Goal: Find specific page/section: Find specific page/section

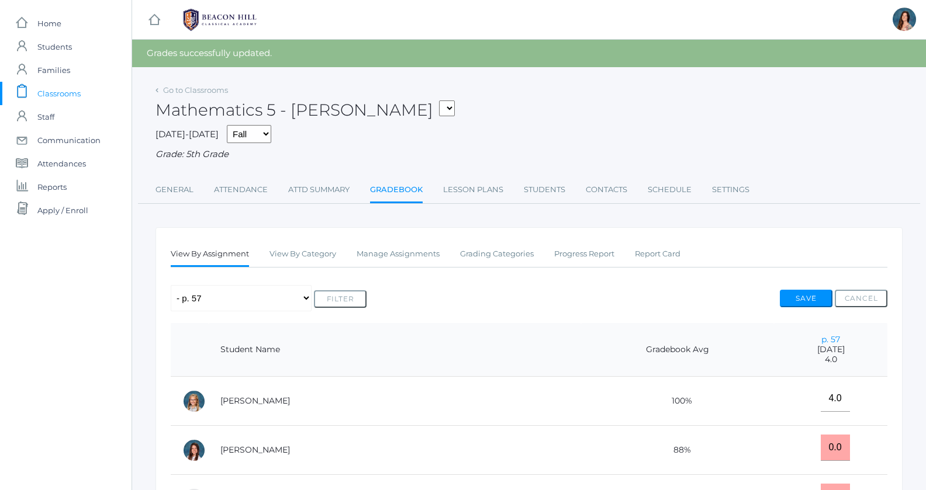
click at [439, 101] on select "05ART - Art 5 Salazar 05CITIZEN - Citizenship and Stewardship 5 Salazar 05CITIZ…" at bounding box center [447, 109] width 16 height 16
select select "1967"
click option "05LA - Language Arts 5 Salazar" at bounding box center [0, 0] width 0 height 0
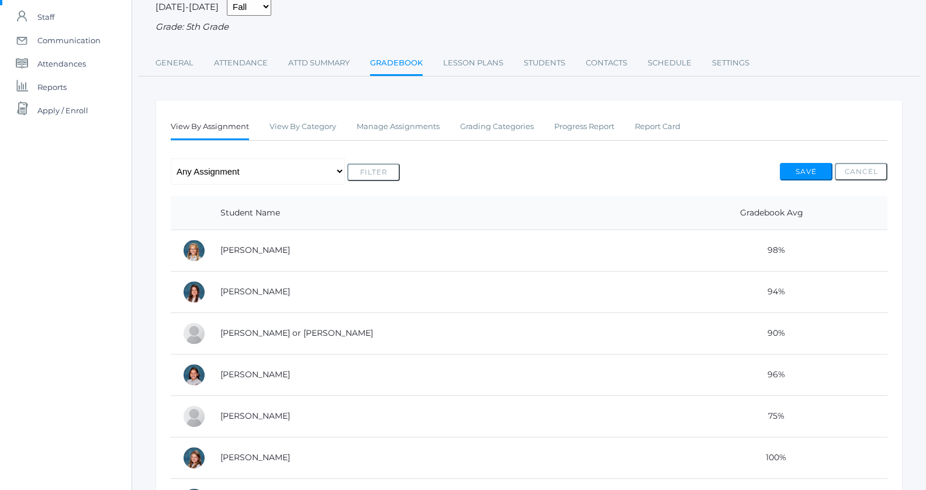
scroll to position [34, 0]
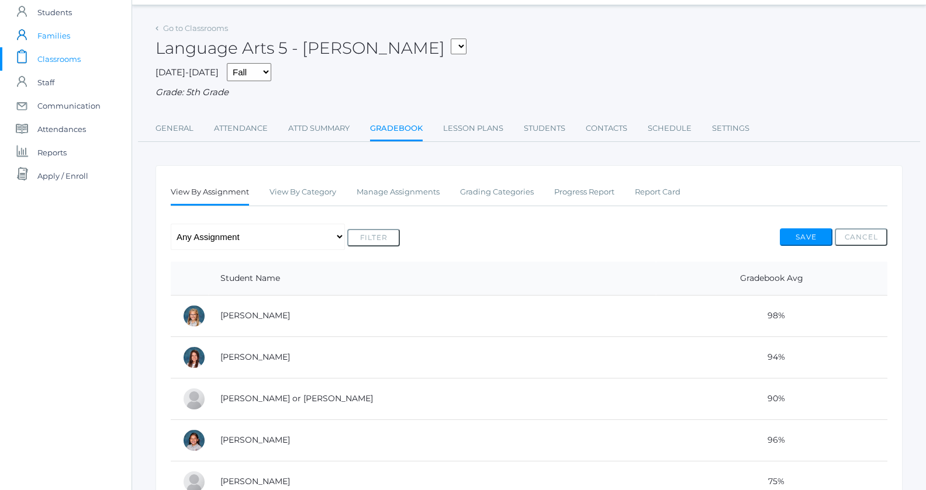
click at [64, 37] on span "Families" at bounding box center [53, 35] width 33 height 23
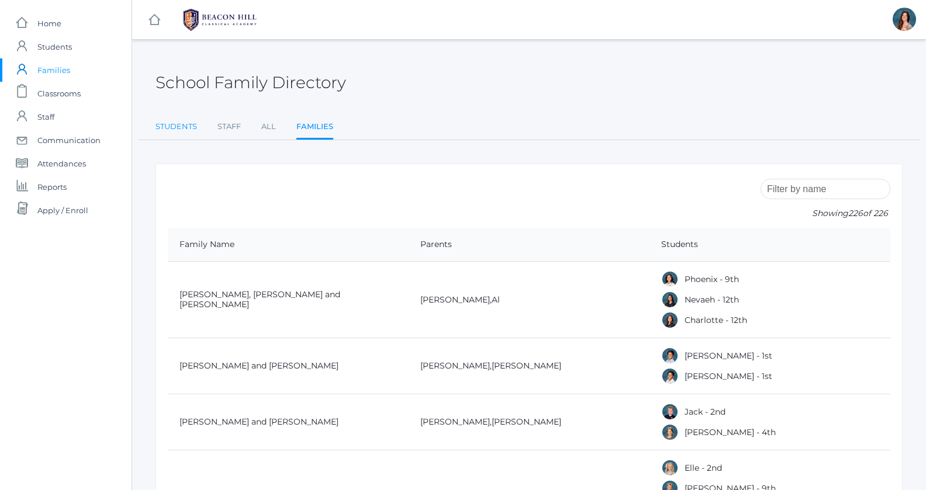
click at [169, 127] on link "Students" at bounding box center [175, 126] width 41 height 23
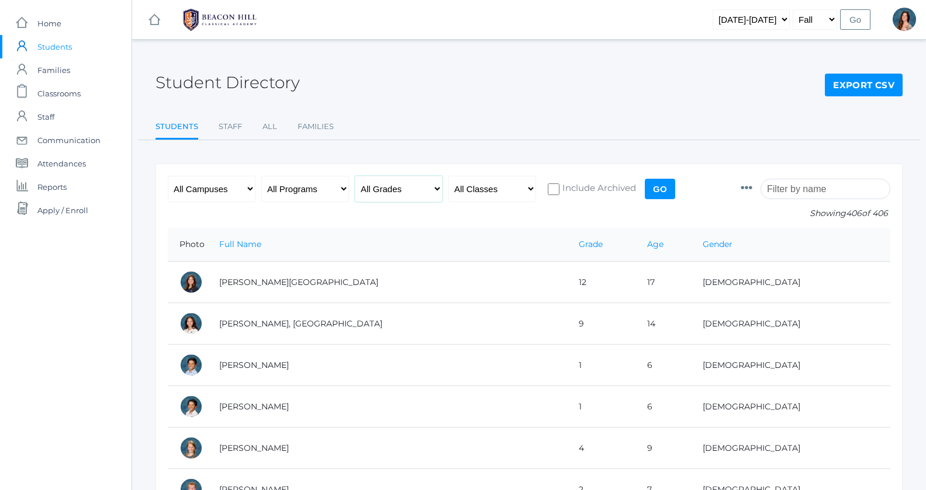
select select "5"
click option "- 5th Grade" at bounding box center [0, 0] width 0 height 0
click at [448, 176] on select "All Classes Grammar - *KIND - Kindergarten AM - *KIND - Kindergarten PM - *KNDC…" at bounding box center [492, 189] width 88 height 26
select select "1963"
click option "- 05SCI - Science 5 [PERSON_NAME]" at bounding box center [0, 0] width 0 height 0
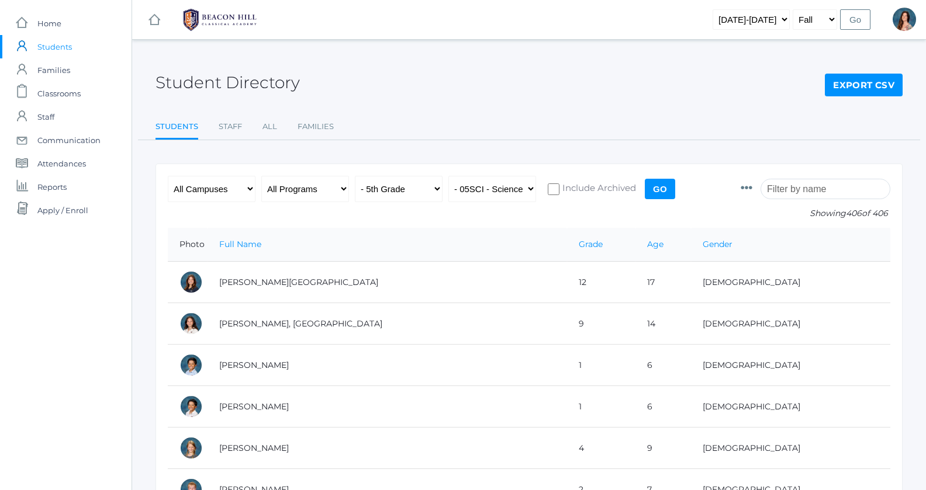
click at [667, 187] on input "Go" at bounding box center [660, 189] width 30 height 20
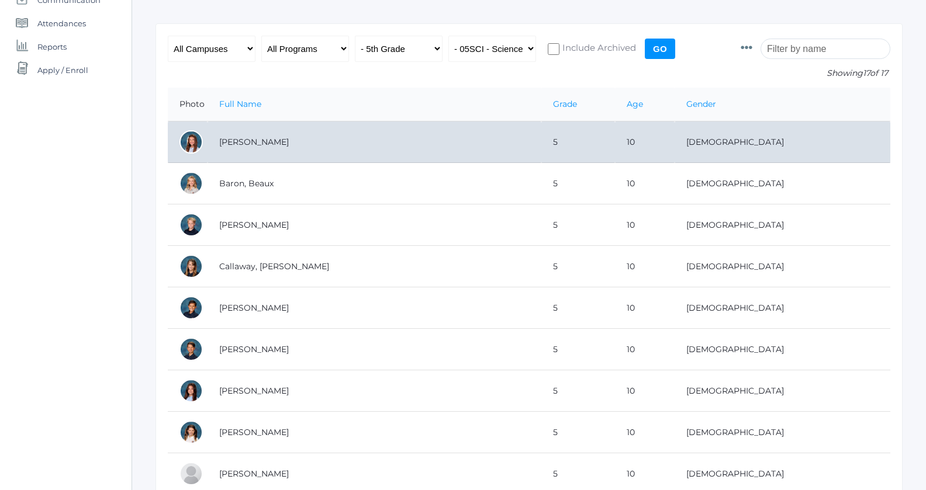
scroll to position [154, 0]
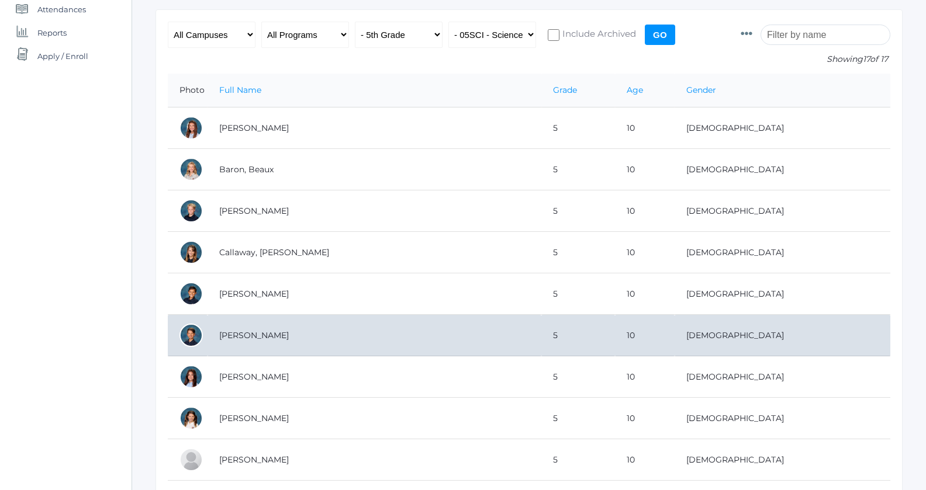
click at [200, 335] on div at bounding box center [190, 335] width 23 height 23
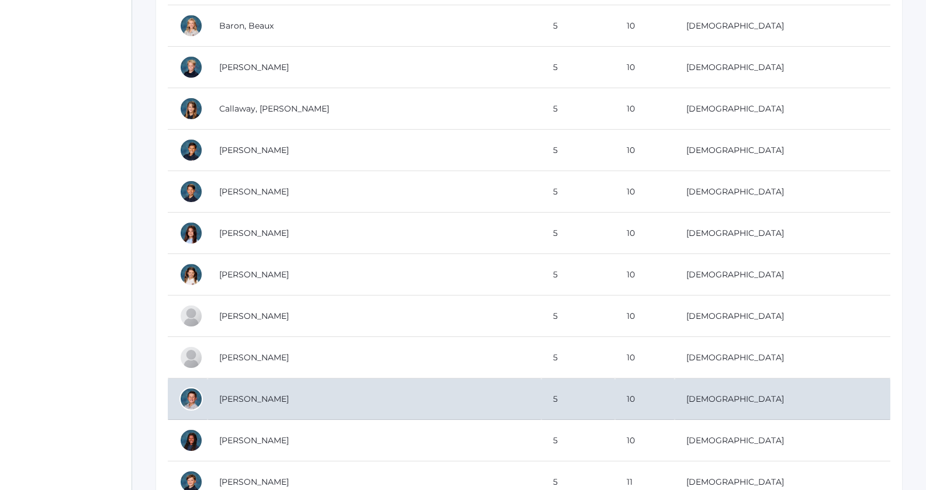
scroll to position [299, 0]
click at [226, 394] on td "[PERSON_NAME]" at bounding box center [374, 398] width 334 height 41
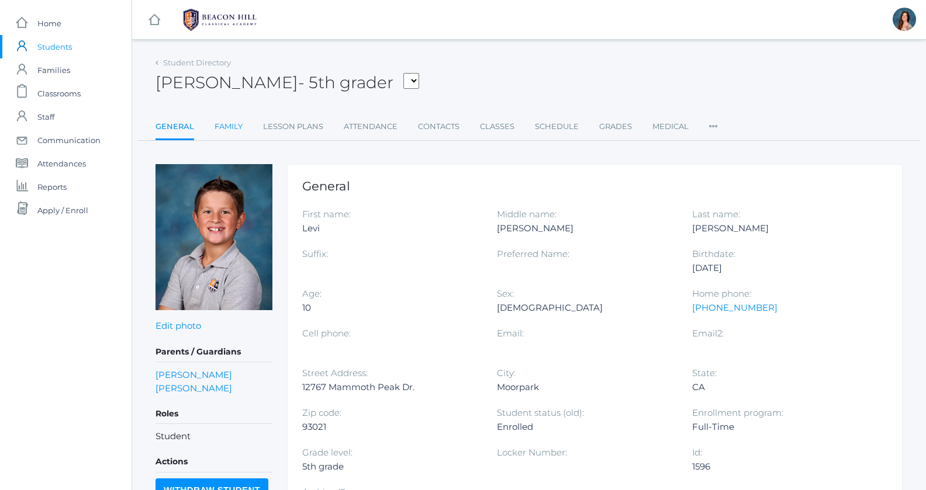
click at [216, 129] on link "Family" at bounding box center [228, 126] width 28 height 23
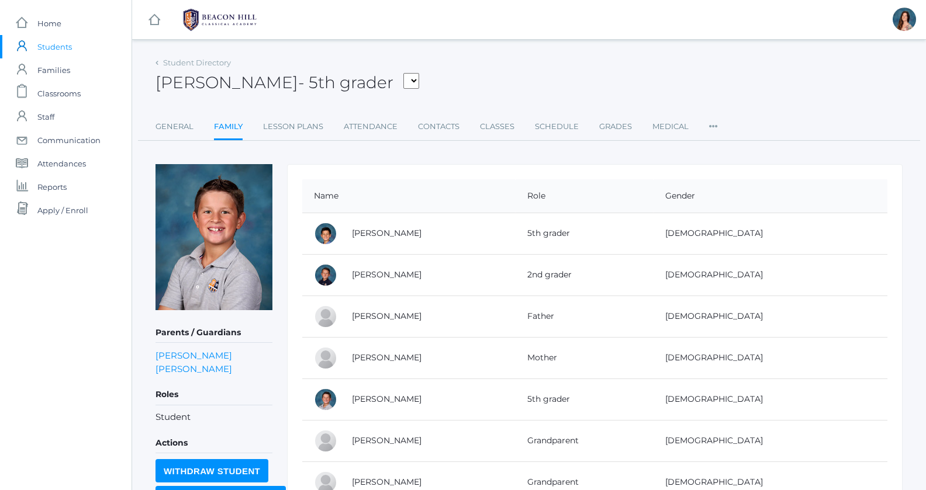
click at [219, 127] on link "Family" at bounding box center [228, 127] width 29 height 25
click at [173, 129] on link "General" at bounding box center [174, 126] width 38 height 23
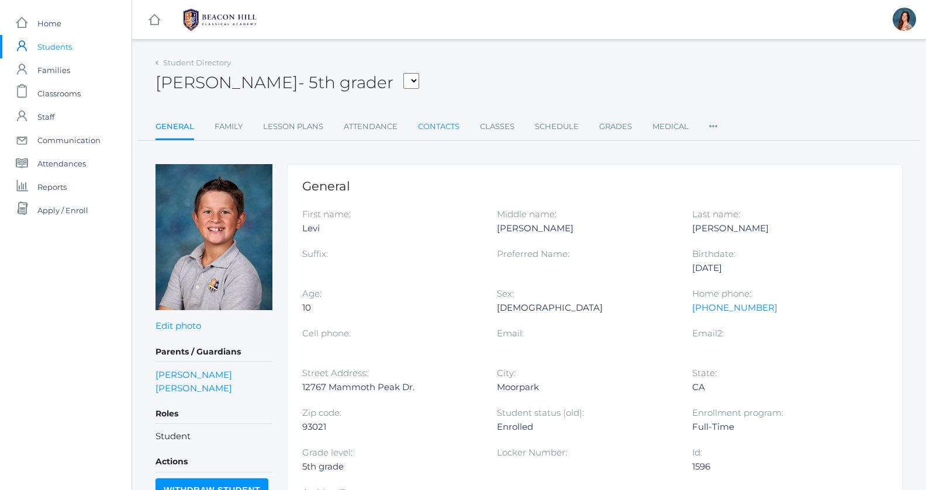
click at [430, 127] on link "Contacts" at bounding box center [438, 126] width 41 height 23
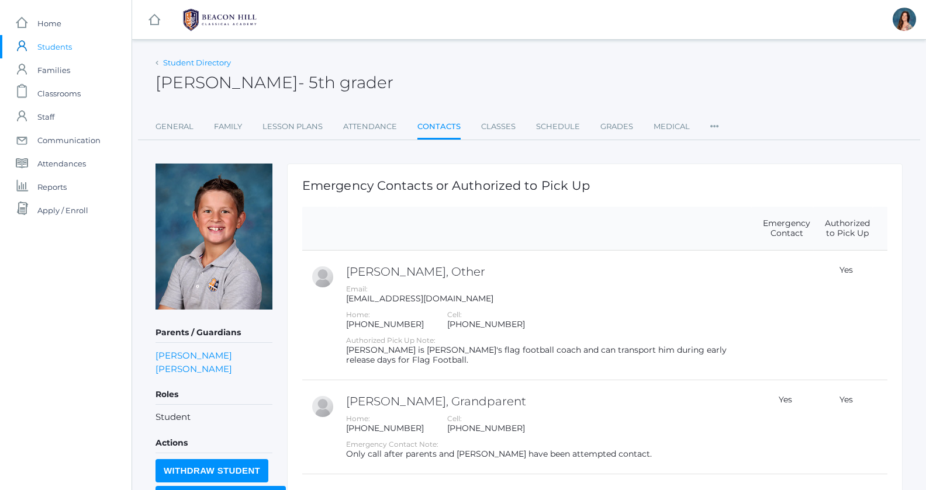
click at [179, 63] on link "Student Directory" at bounding box center [197, 62] width 68 height 9
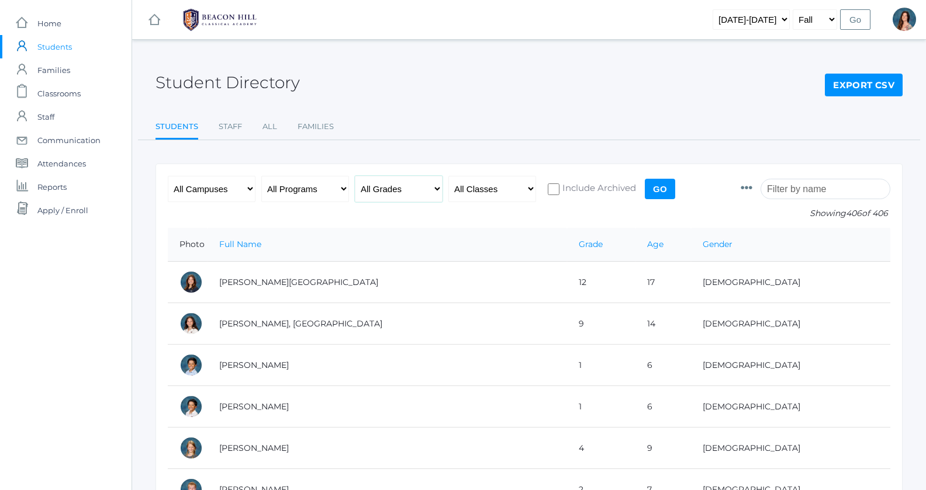
select select "5"
click option "- 5th Grade" at bounding box center [0, 0] width 0 height 0
click at [448, 176] on select "All Classes Grammar - *KIND - Kindergarten AM - *KIND - Kindergarten PM - *KNDC…" at bounding box center [492, 189] width 88 height 26
select select "1968"
click option "- 05LA - Language Arts 5 [PERSON_NAME]" at bounding box center [0, 0] width 0 height 0
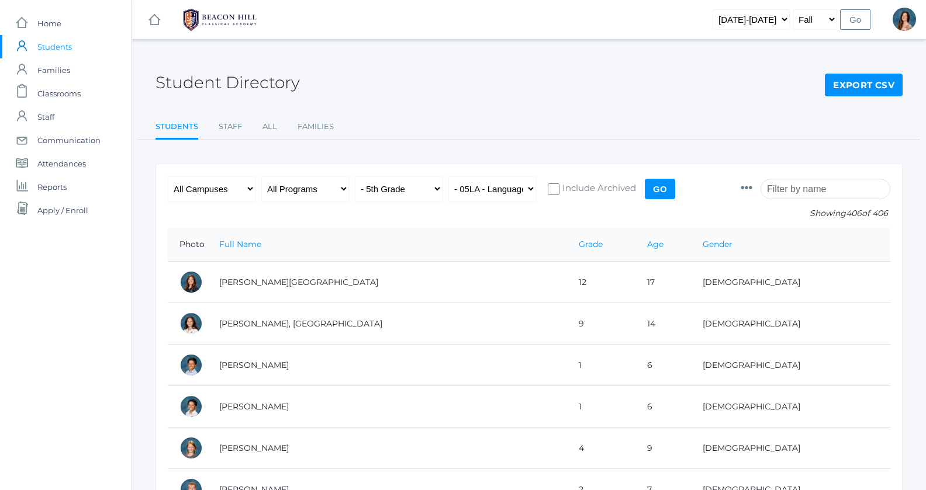
click at [663, 182] on input "Go" at bounding box center [660, 189] width 30 height 20
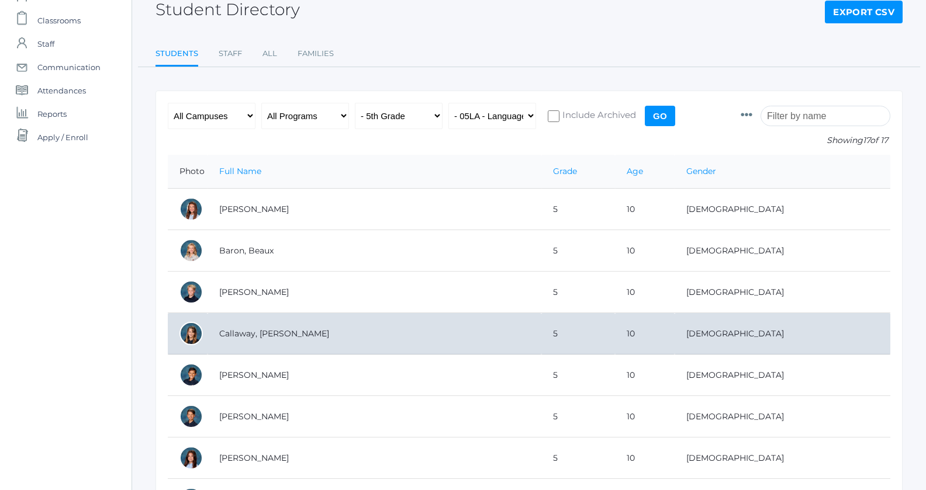
scroll to position [87, 0]
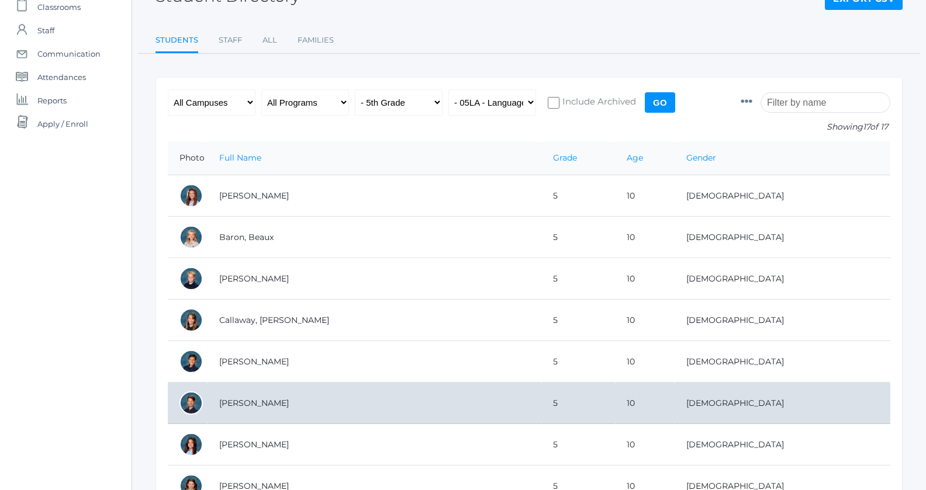
click at [271, 402] on td "[PERSON_NAME]" at bounding box center [374, 403] width 334 height 41
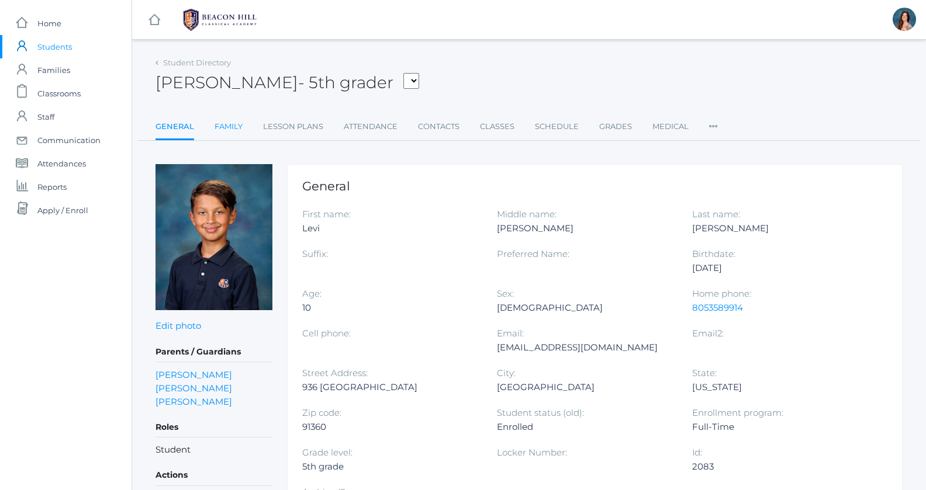
click at [217, 127] on link "Family" at bounding box center [228, 126] width 28 height 23
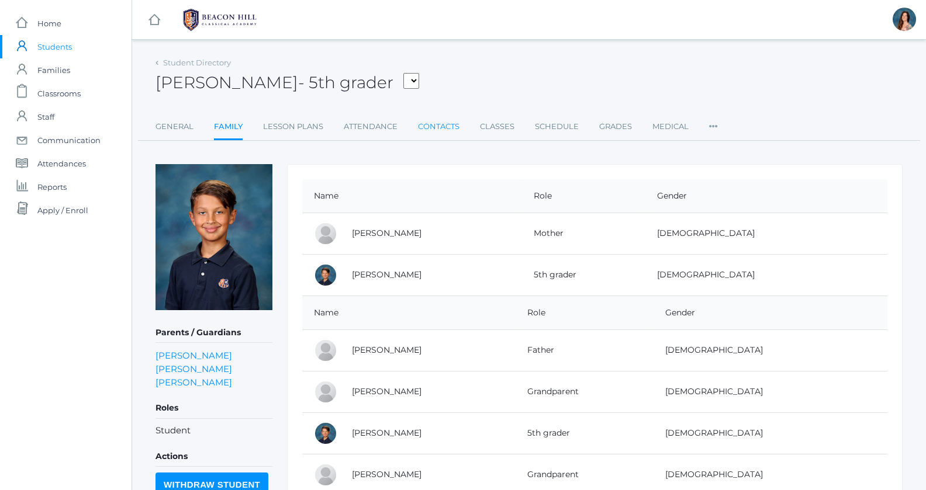
click at [426, 124] on link "Contacts" at bounding box center [438, 126] width 41 height 23
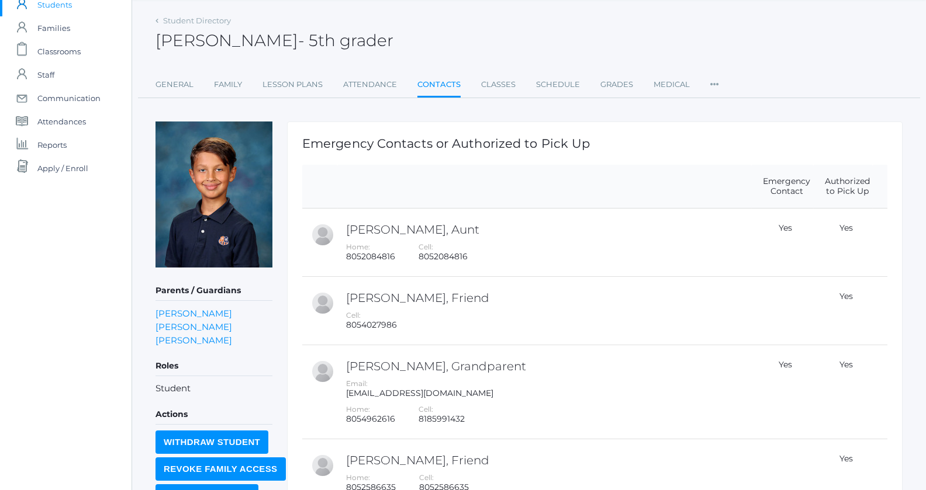
scroll to position [28, 0]
